Goal: Task Accomplishment & Management: Manage account settings

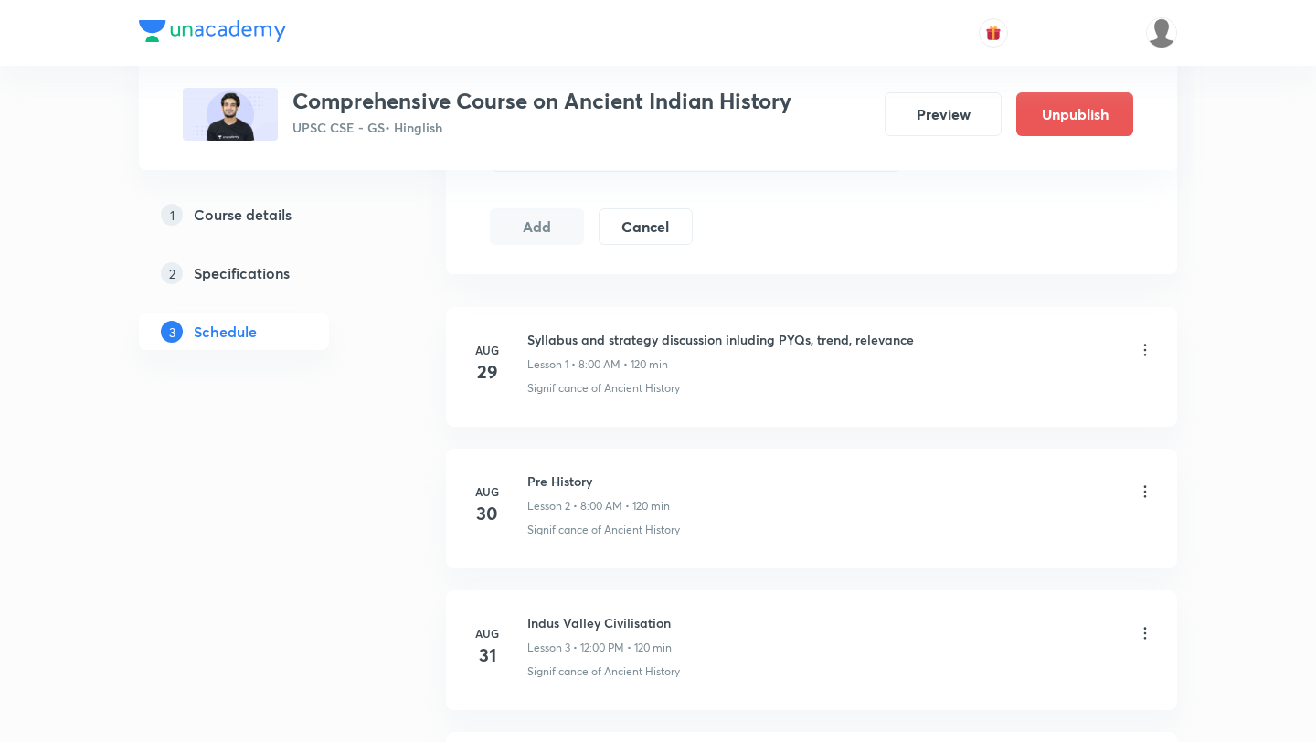
scroll to position [1003, 0]
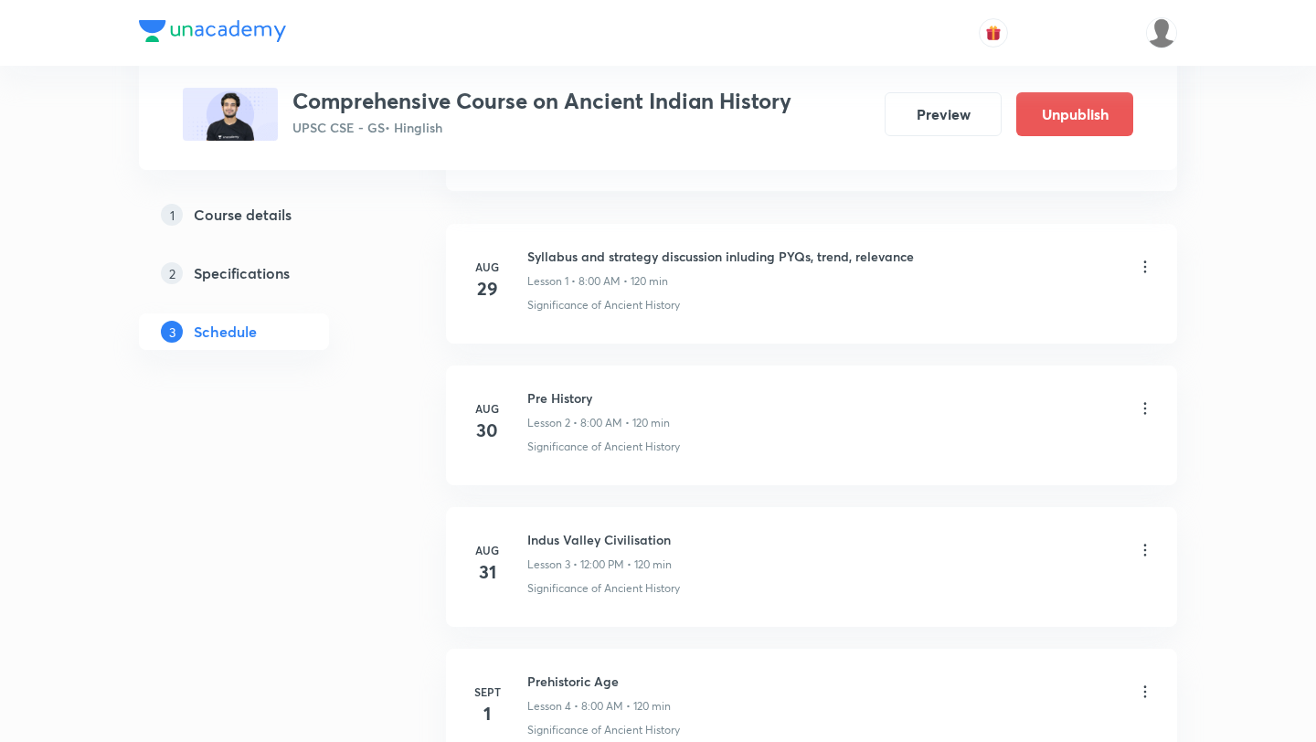
click at [1141, 553] on icon at bounding box center [1145, 550] width 18 height 18
click at [1018, 629] on li "Delete" at bounding box center [1053, 630] width 200 height 34
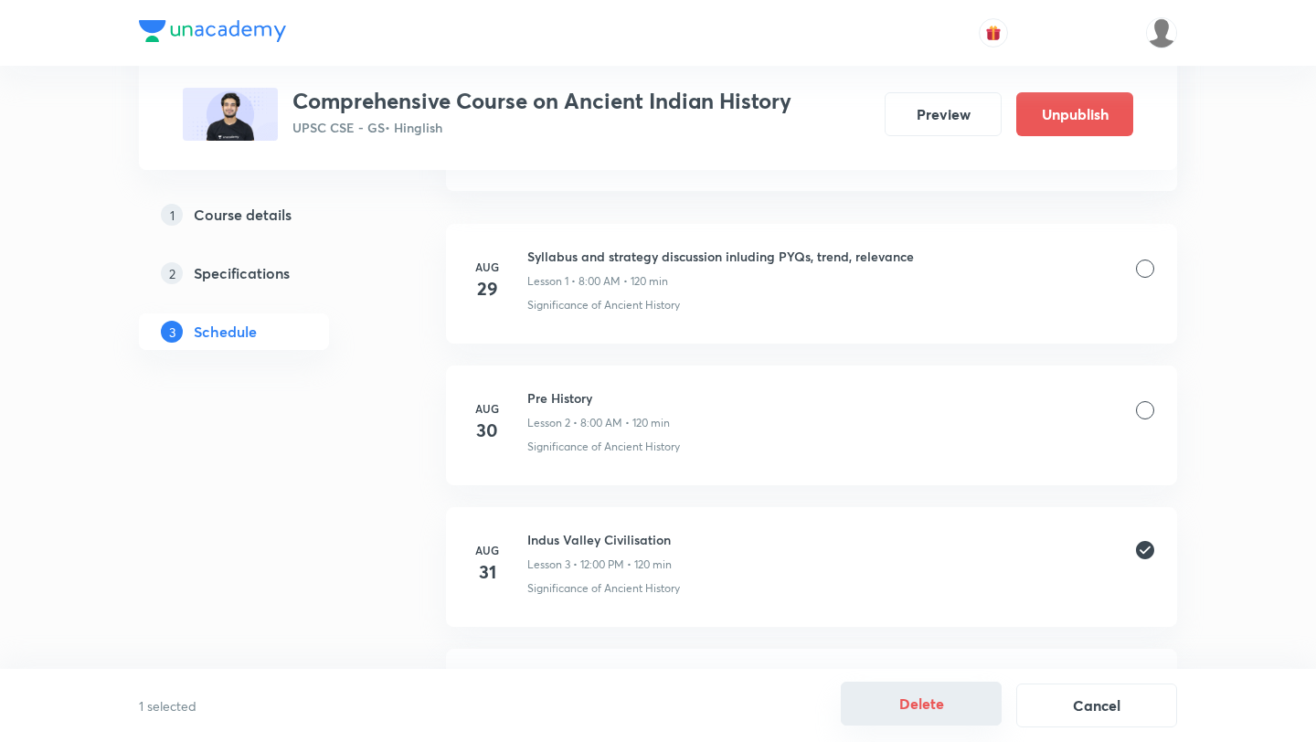
click at [949, 695] on button "Delete" at bounding box center [921, 704] width 161 height 44
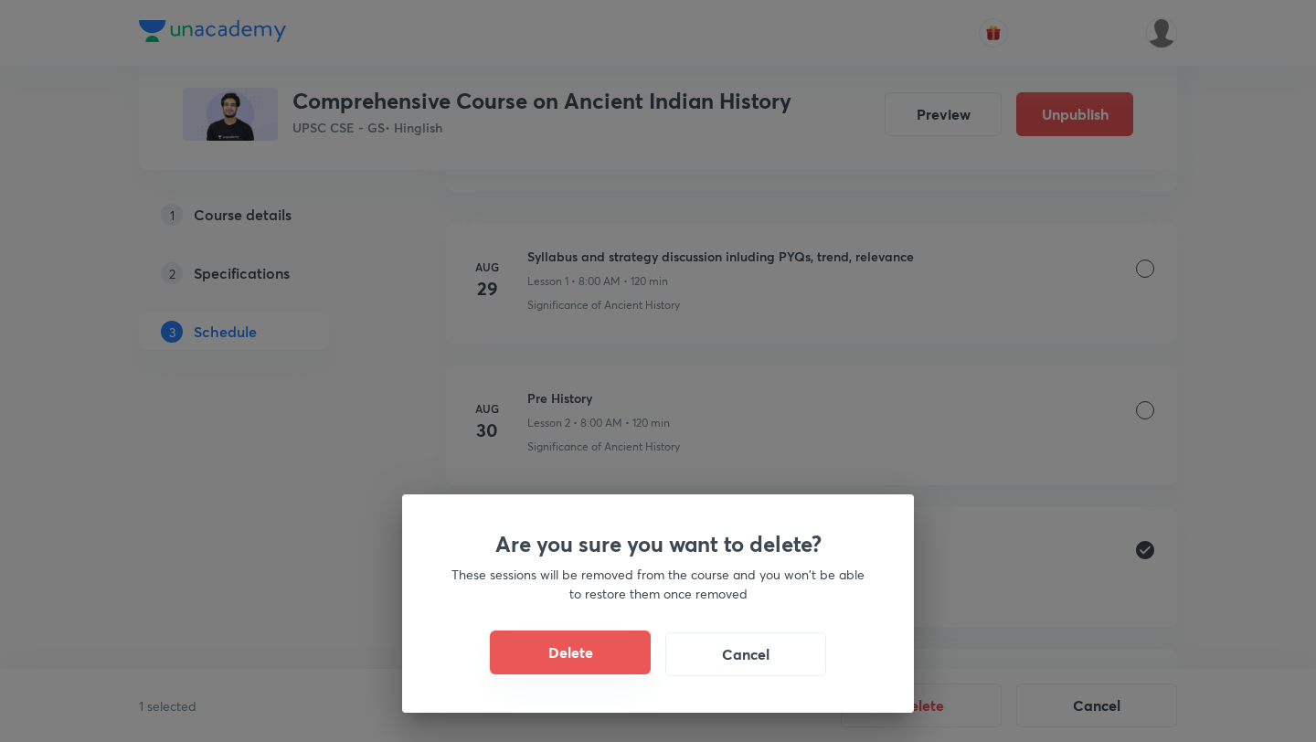
click at [588, 662] on button "Delete" at bounding box center [570, 653] width 161 height 44
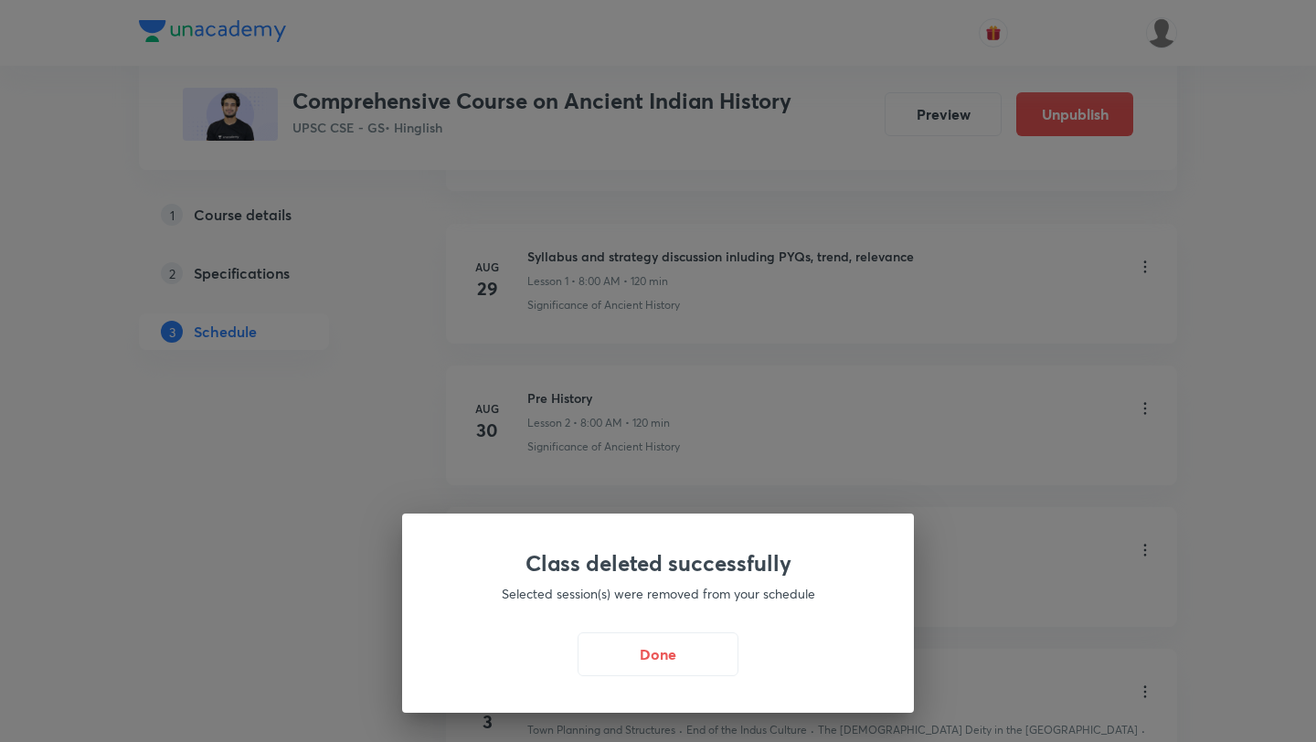
click at [588, 662] on button "Done" at bounding box center [658, 654] width 161 height 44
